Goal: Task Accomplishment & Management: Use online tool/utility

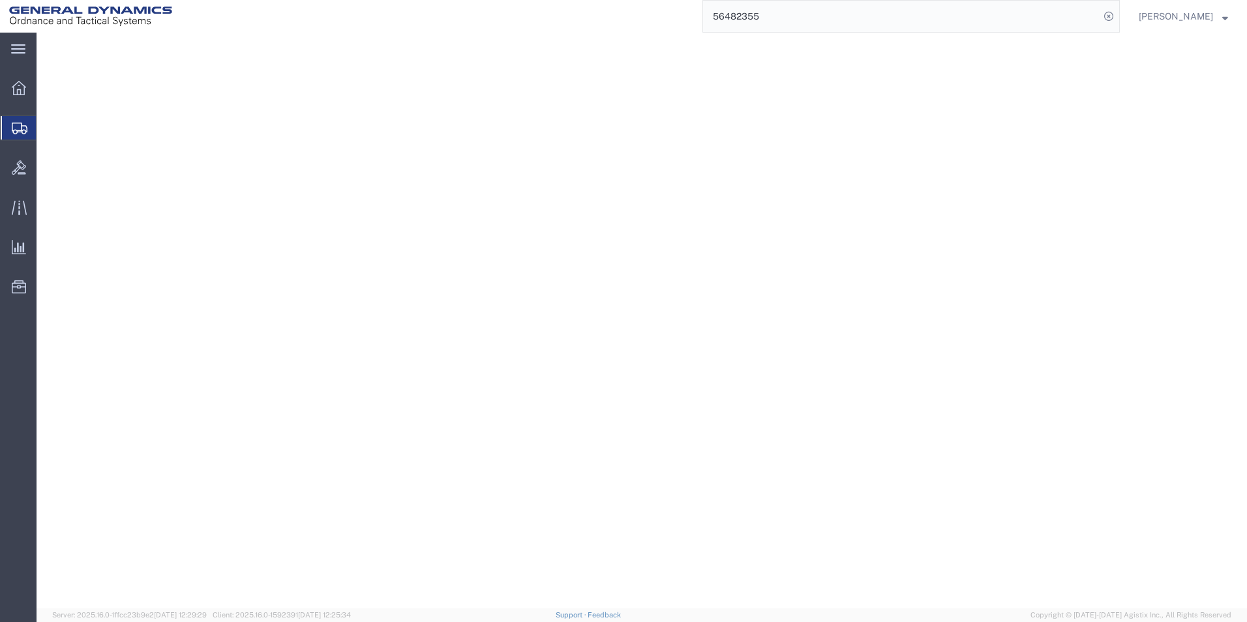
select select
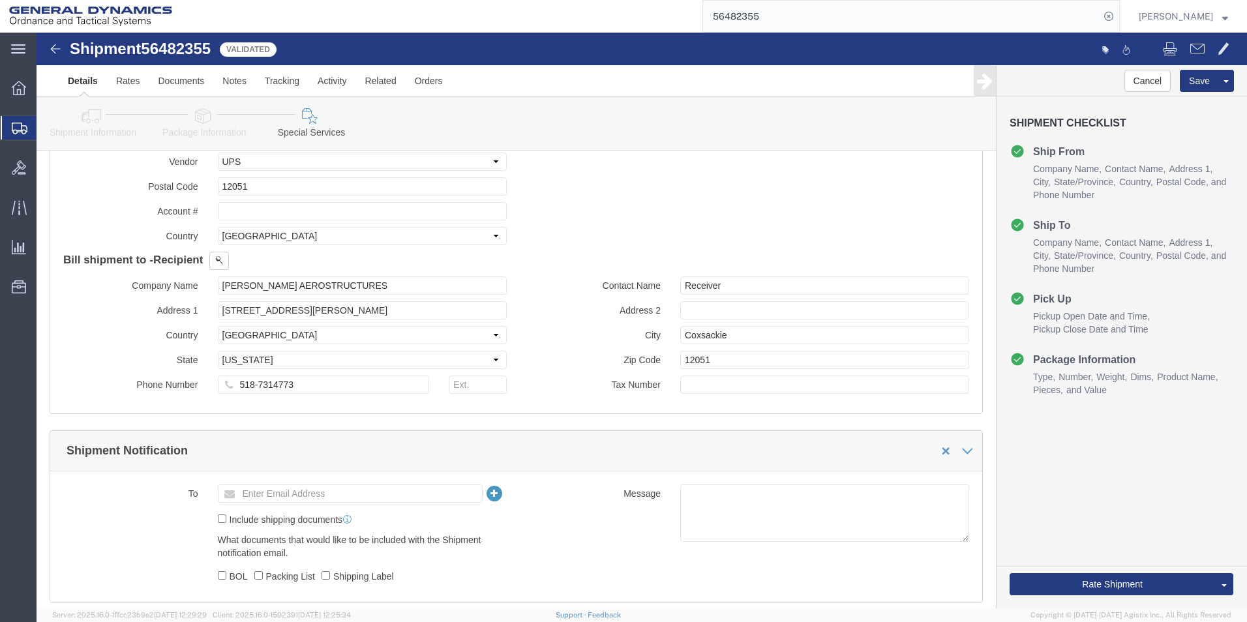
scroll to position [456, 0]
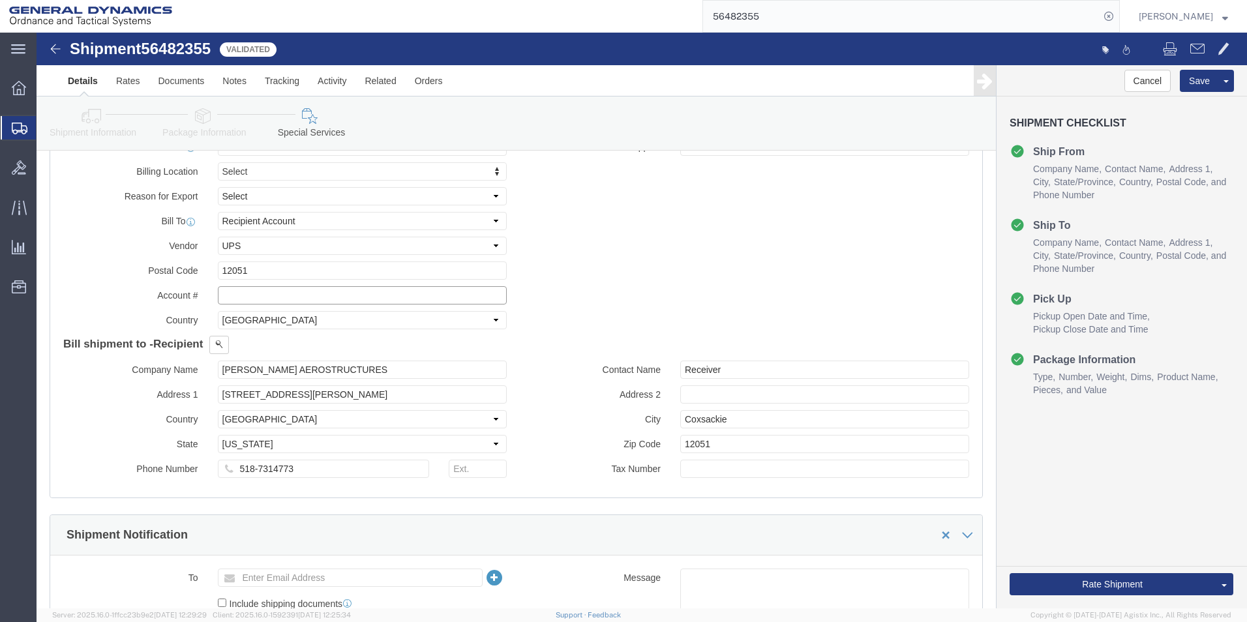
click input "text"
type input "127537"
click button "Rate Shipment"
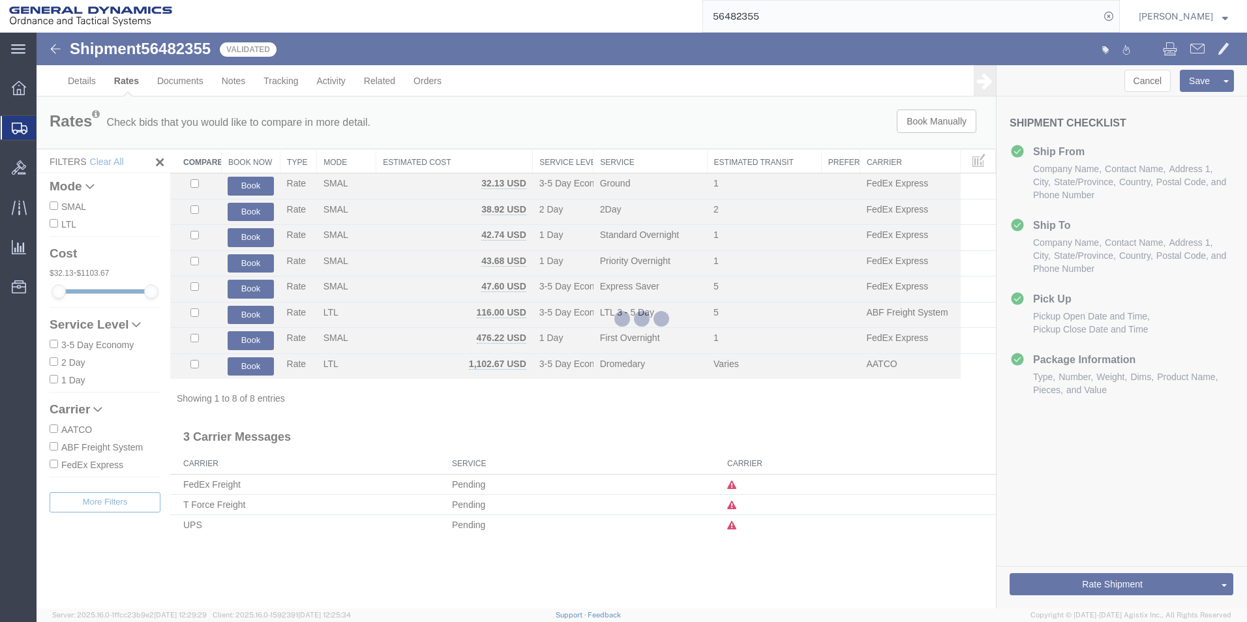
scroll to position [0, 0]
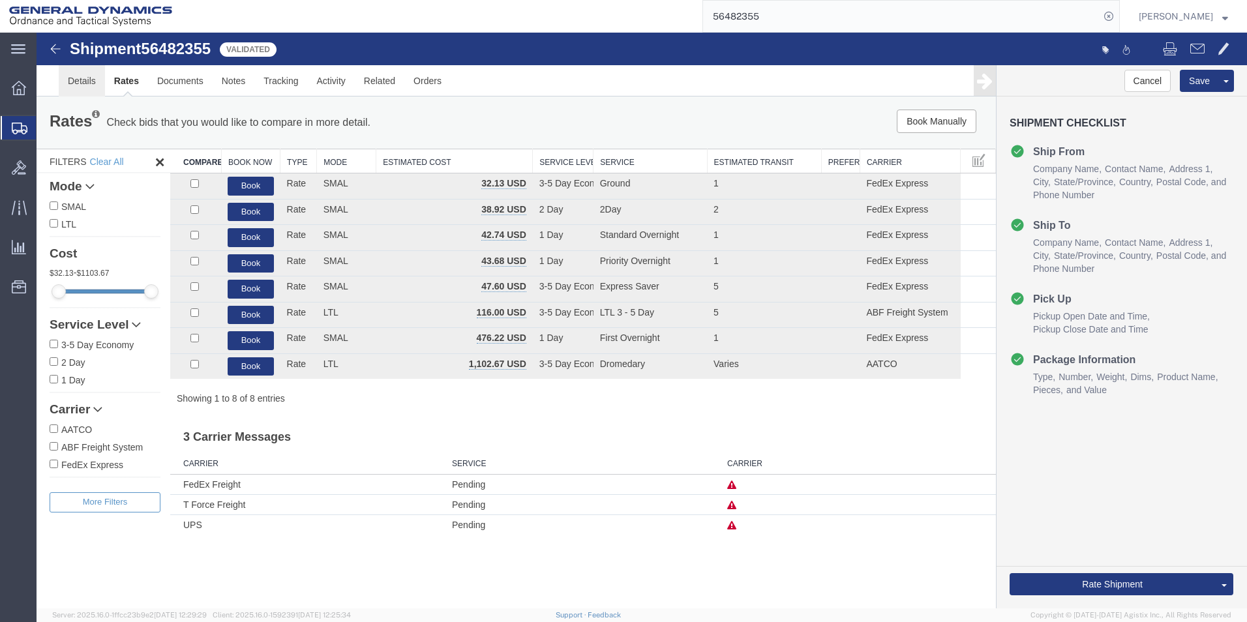
click at [83, 79] on link "Details" at bounding box center [82, 80] width 46 height 31
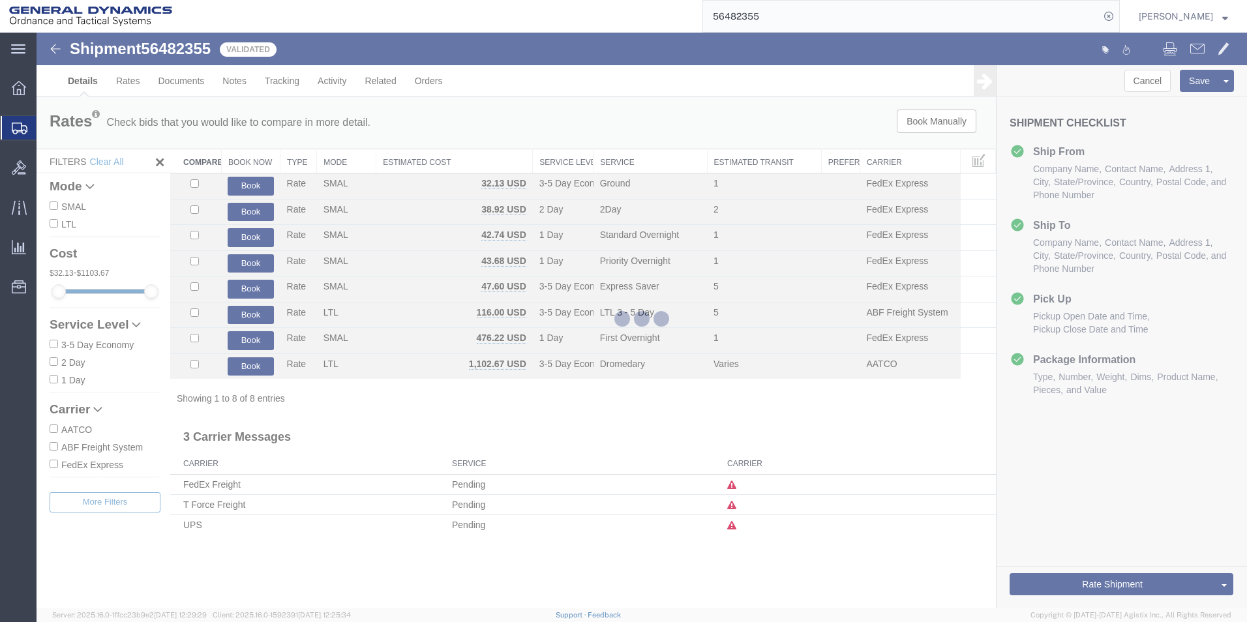
select select "310"
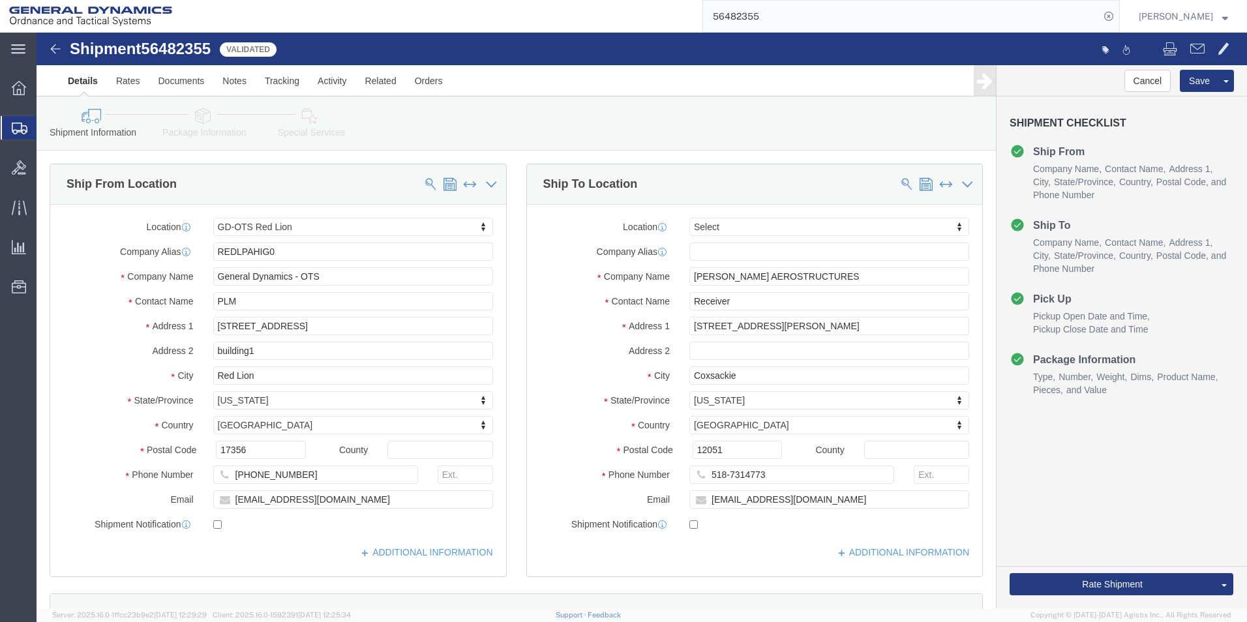
click icon
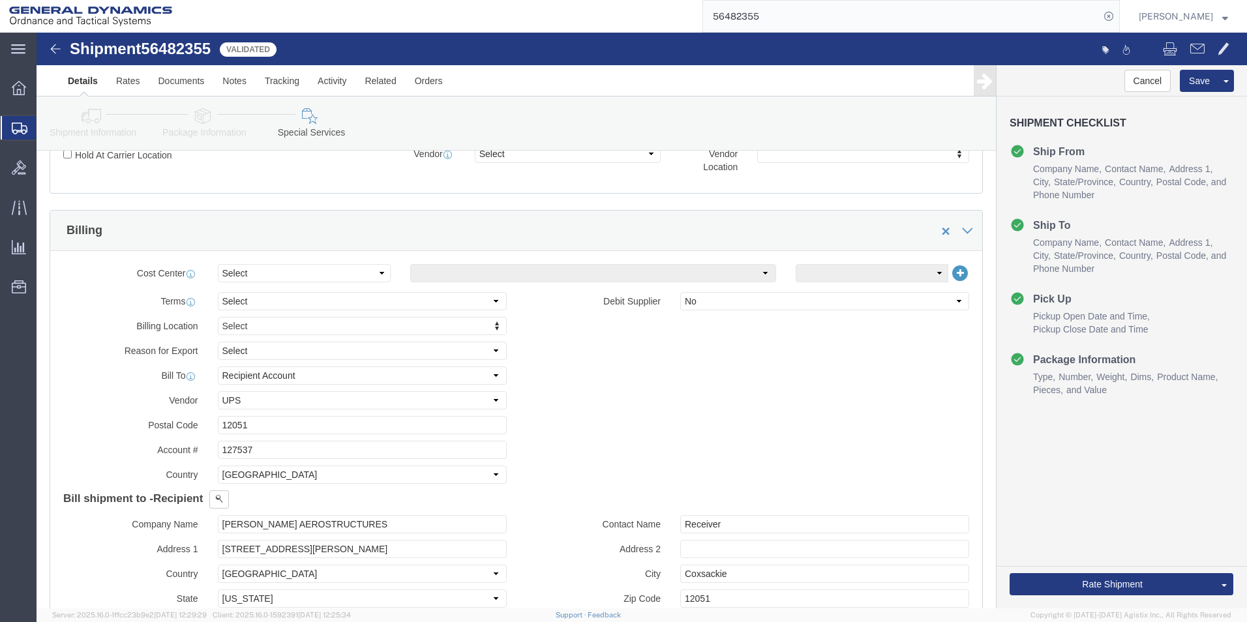
scroll to position [391, 0]
